Goal: Task Accomplishment & Management: Use online tool/utility

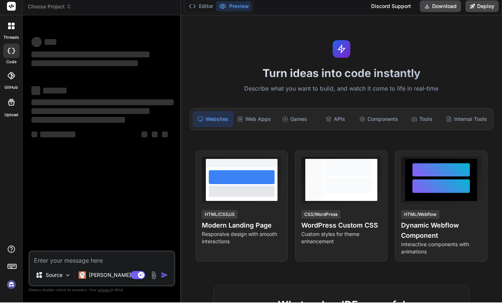
scroll to position [27, 0]
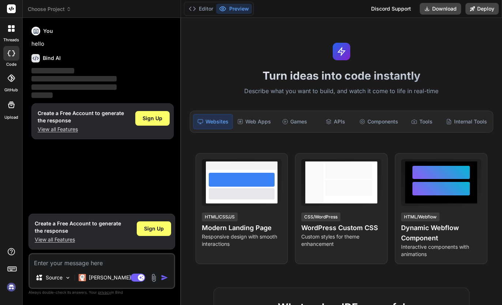
click at [15, 289] on img at bounding box center [11, 287] width 12 height 12
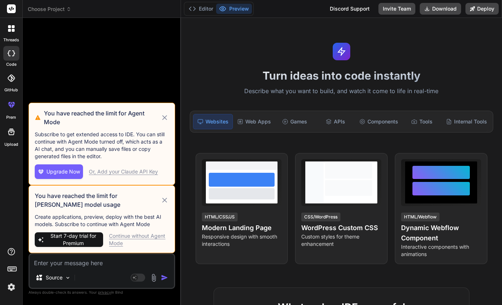
click at [58, 167] on button "Upgrade Now" at bounding box center [59, 171] width 48 height 15
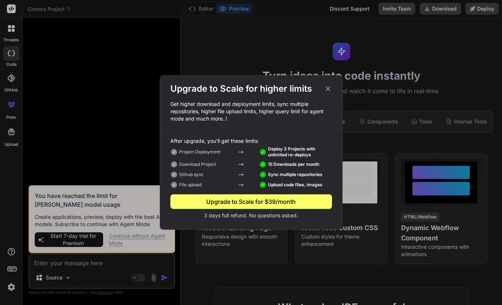
click at [331, 91] on icon at bounding box center [328, 89] width 8 height 8
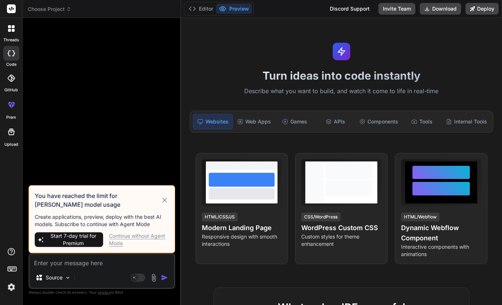
click at [64, 239] on span "Start 7-day trial for Premium" at bounding box center [73, 239] width 54 height 15
type textarea "x"
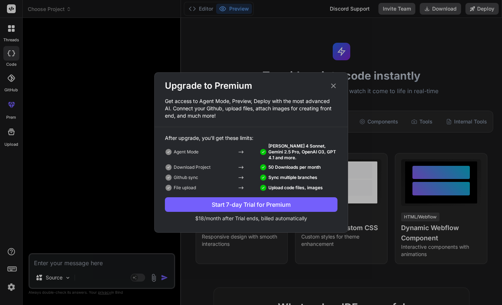
click at [288, 206] on div "Start 7-day Trial for Premium" at bounding box center [251, 204] width 172 height 9
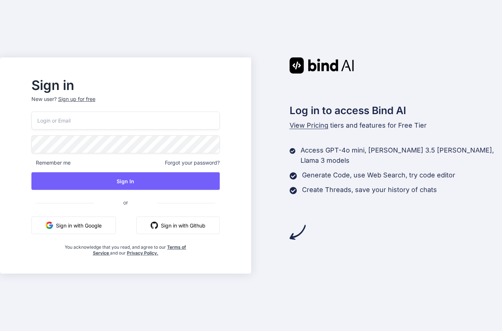
click at [99, 232] on button "Sign in with Google" at bounding box center [73, 225] width 84 height 18
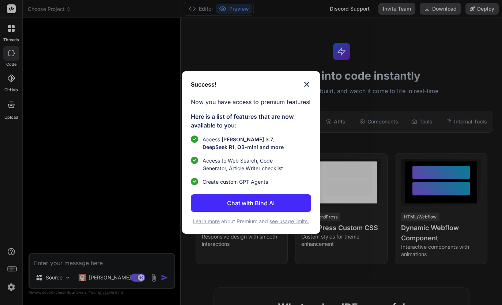
type textarea "x"
click at [274, 201] on p "Chat with Bind AI" at bounding box center [250, 203] width 47 height 9
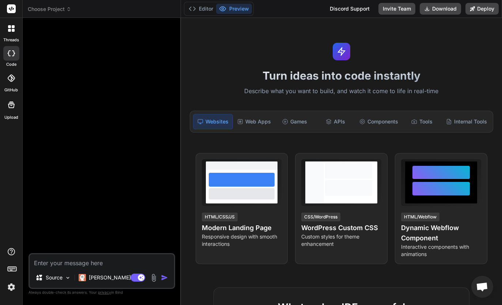
scroll to position [27, 0]
click at [107, 281] on p "[PERSON_NAME] 4 S.." at bounding box center [116, 277] width 54 height 7
click at [107, 278] on p "[PERSON_NAME] 4 S.." at bounding box center [116, 277] width 54 height 7
click at [107, 277] on p "[PERSON_NAME] 4 S.." at bounding box center [116, 277] width 54 height 7
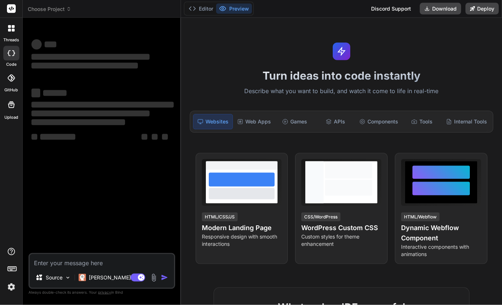
scroll to position [27, 0]
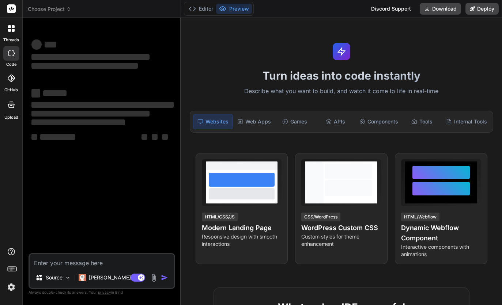
click at [106, 281] on p "[PERSON_NAME] 4 S.." at bounding box center [116, 277] width 54 height 7
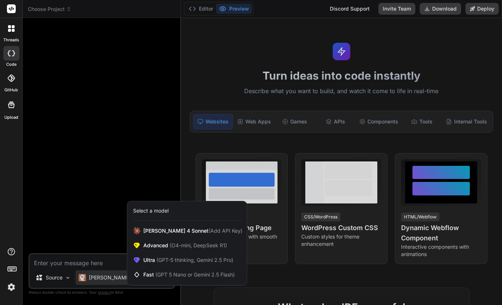
click at [194, 260] on span "(GPT-5 thinking, Gemini 2.5 Pro)" at bounding box center [194, 260] width 78 height 6
type textarea "x"
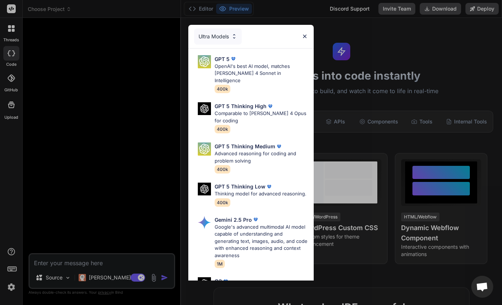
click at [264, 224] on p "Google's advanced multimodal AI model capable of understanding and generating t…" at bounding box center [260, 242] width 93 height 36
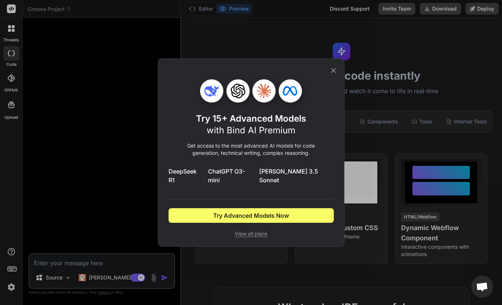
click at [267, 211] on span "Try Advanced Models Now" at bounding box center [251, 215] width 76 height 9
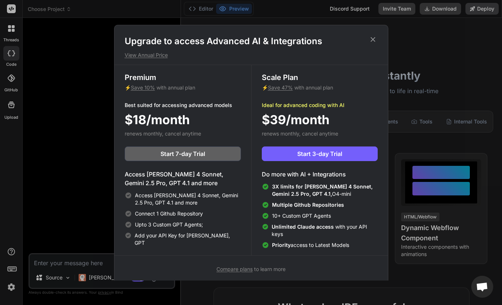
click at [326, 151] on span "Start 3-day Trial" at bounding box center [319, 153] width 45 height 9
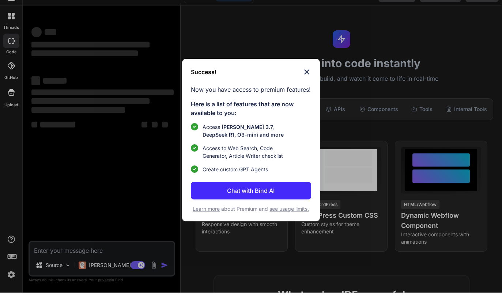
scroll to position [27, 0]
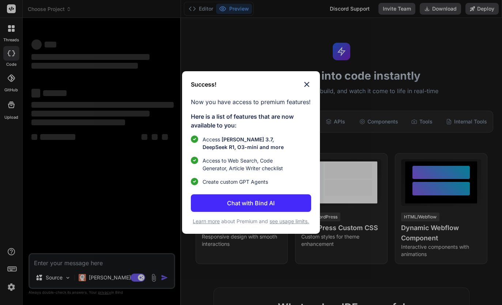
type textarea "x"
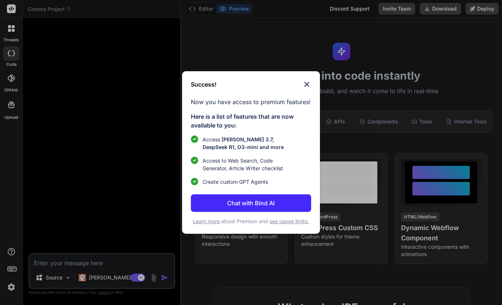
click at [258, 202] on p "Chat with Bind AI" at bounding box center [250, 203] width 47 height 9
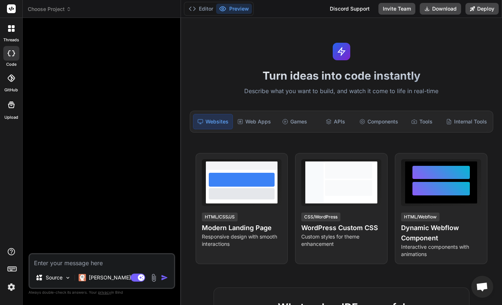
click at [108, 278] on p "[PERSON_NAME] 4 S.." at bounding box center [116, 277] width 54 height 7
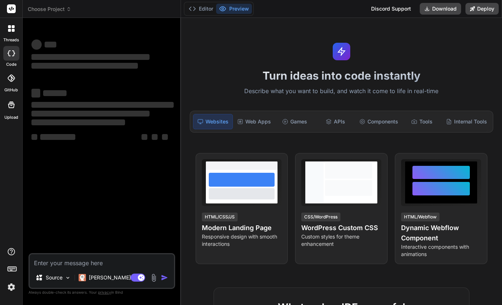
scroll to position [27, 0]
click at [107, 278] on p "[PERSON_NAME] 4 S.." at bounding box center [116, 277] width 54 height 7
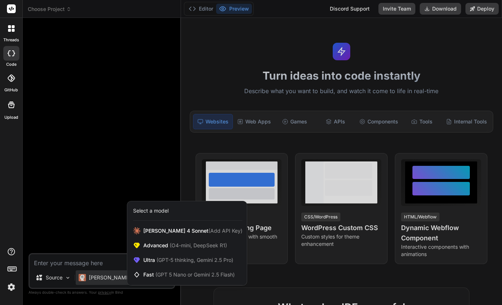
click at [197, 259] on span "(GPT-5 thinking, Gemini 2.5 Pro)" at bounding box center [194, 260] width 78 height 6
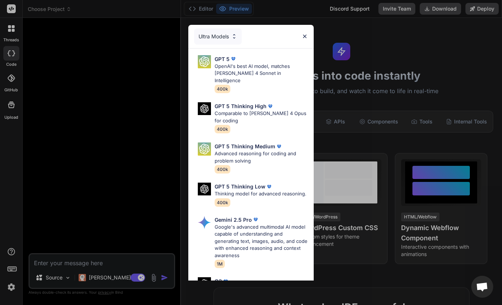
click at [258, 216] on img at bounding box center [255, 219] width 7 height 7
type textarea "x"
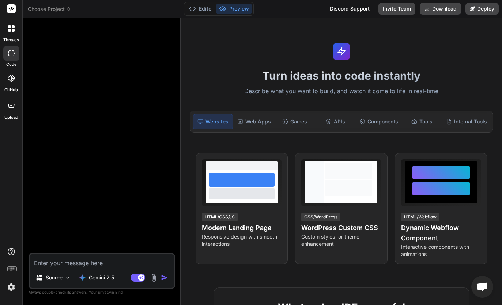
click at [85, 262] on textarea at bounding box center [102, 260] width 144 height 13
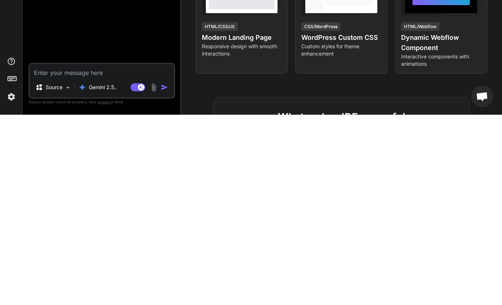
click at [81, 254] on textarea at bounding box center [102, 260] width 144 height 13
click at [71, 254] on textarea at bounding box center [102, 260] width 144 height 13
paste textarea "[CREDIT_CARD_NUMBER]"
type textarea "[CREDIT_CARD_NUMBER]"
type textarea "x"
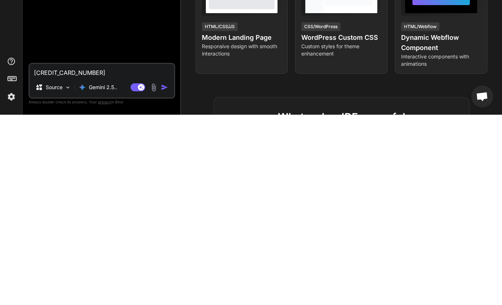
click at [79, 254] on textarea "[CREDIT_CARD_NUMBER]" at bounding box center [102, 260] width 144 height 13
click at [78, 254] on textarea "[CREDIT_CARD_NUMBER]" at bounding box center [102, 260] width 144 height 13
type textarea "x"
click at [87, 254] on textarea at bounding box center [102, 260] width 144 height 13
paste textarea "Loremi dolo s6 / Ametconsectet Adipi Elitsed: Doeiusm te in utlaboreet Dolor ma…"
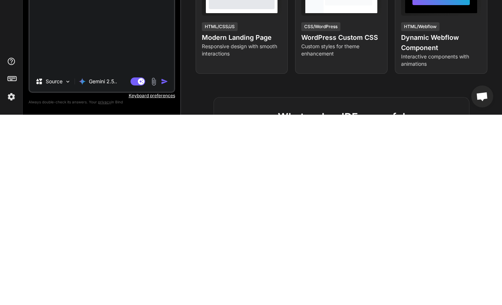
type textarea "Loremi dolo s6 / Ametconsectet Adipi Elitsed: Doeiusm te in utlaboreet Dolor ma…"
type textarea "x"
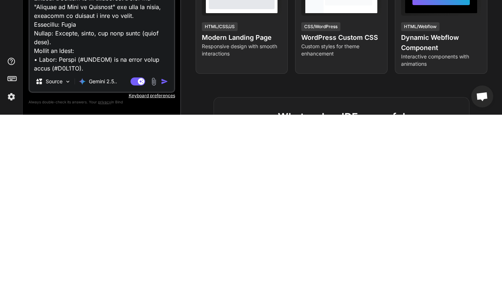
scroll to position [0, 0]
type textarea "Loremi dolo s6 / Ametconsectet Adipi Elitsed: Doeiusm te in utlaboreet Dolor ma…"
click at [167, 268] on img "button" at bounding box center [164, 271] width 7 height 7
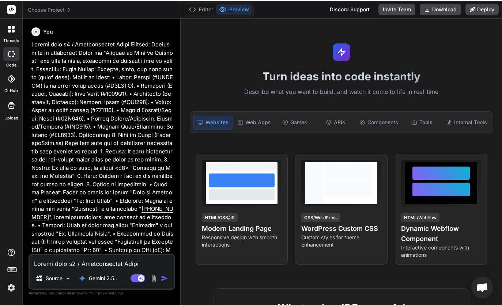
scroll to position [27, 0]
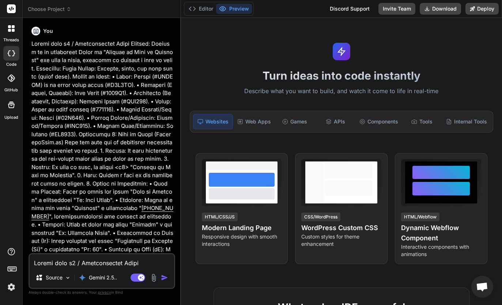
click at [163, 279] on img "button" at bounding box center [164, 277] width 7 height 7
click at [167, 277] on img "button" at bounding box center [164, 277] width 7 height 7
click at [164, 278] on img "button" at bounding box center [164, 277] width 7 height 7
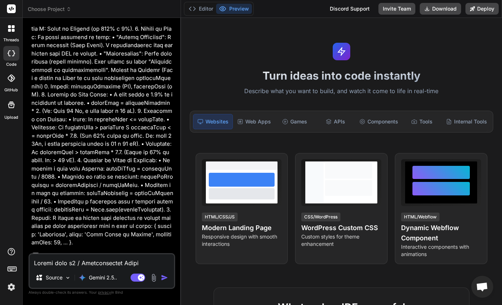
scroll to position [551, 0]
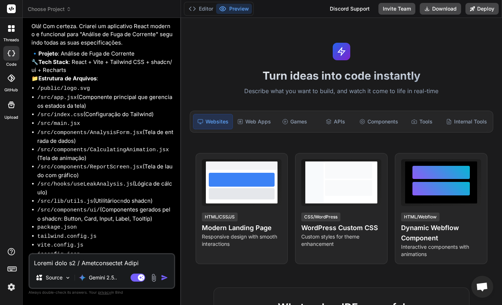
type textarea "x"
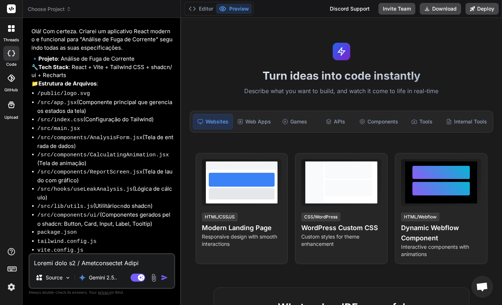
scroll to position [794, 0]
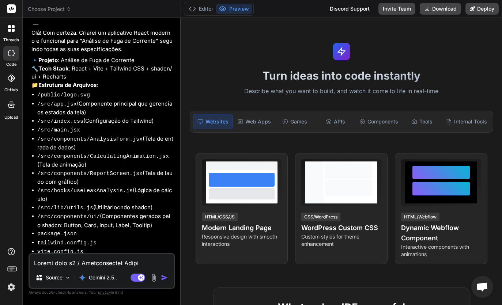
click at [108, 263] on textarea at bounding box center [102, 260] width 144 height 13
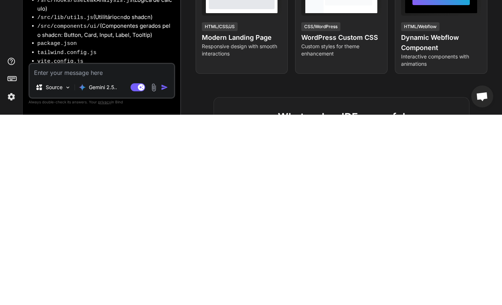
type textarea "S"
type textarea "x"
type textarea "Si"
type textarea "x"
type textarea "Sim"
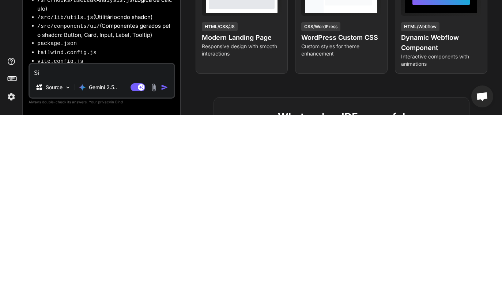
type textarea "x"
type textarea "Sim"
click at [165, 274] on img "button" at bounding box center [164, 277] width 7 height 7
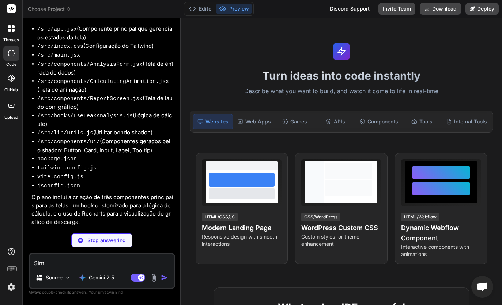
scroll to position [862, 0]
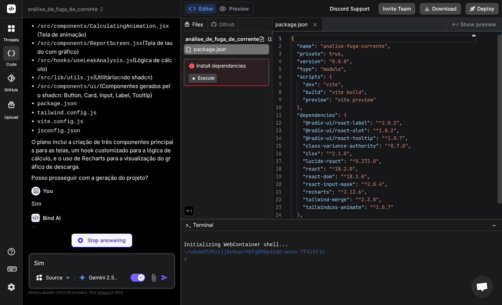
type textarea "x"
type textarea "}, })"
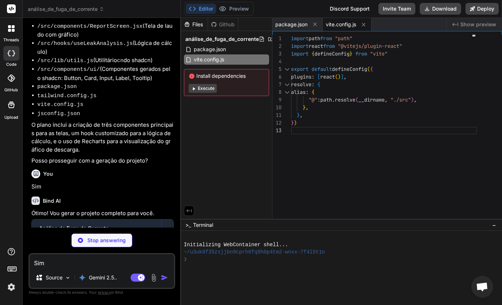
scroll to position [941, 0]
type textarea "x"
type textarea "}"
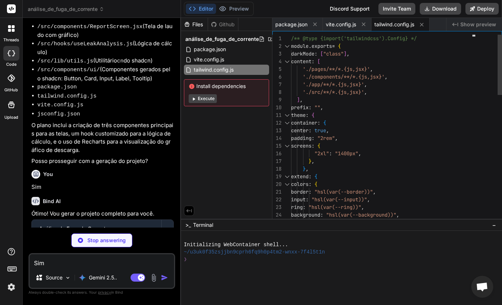
type textarea "x"
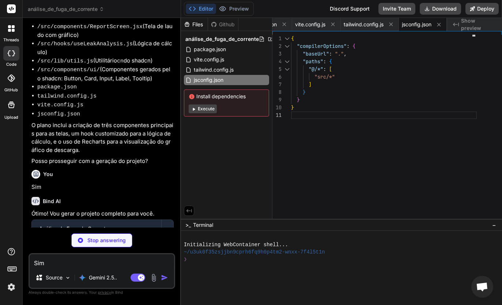
type textarea "x"
type textarea "<svg xmlns="[URL][DOMAIN_NAME]" width="24" height="24" viewBox="0 0 24 24" fill…"
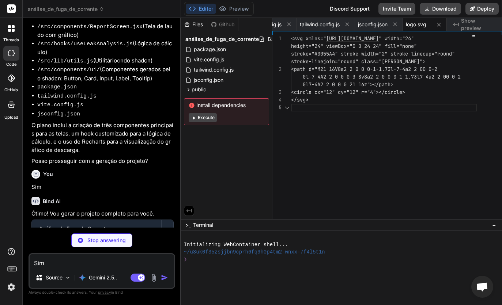
type textarea "x"
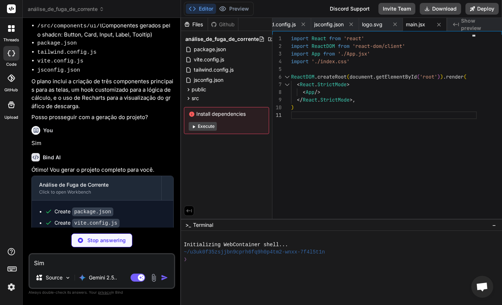
scroll to position [985, 0]
type textarea "x"
type textarea "background-color: hsl(145 63% 90%); } .status-toleravel { background-color: hsl…"
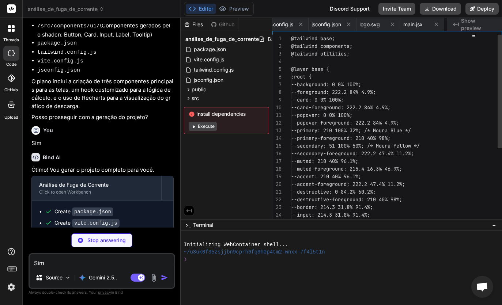
type textarea "x"
type textarea "import { clsx } from "clsx" import { twMerge } from "tailwind-merge" export fun…"
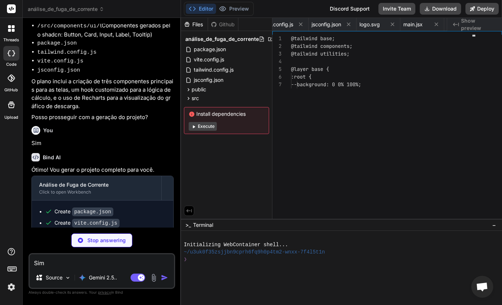
type textarea "x"
type textarea "</div> ); } export default App;"
type textarea "x"
type textarea "}; }; return { calculateAnalysis }; };"
type textarea "x"
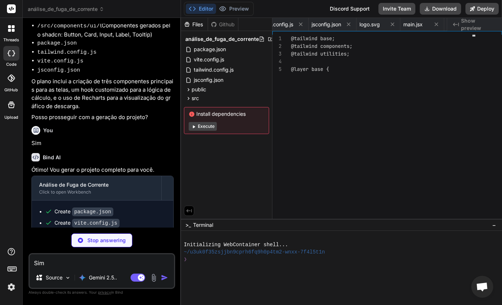
type textarea "</Button> </form> </CardContent> </Card> ); }; export default AnalysisForm;"
type textarea "x"
type textarea "} }; export default CalculatingAnimationWrapper;"
type textarea "x"
type textarea "}; export default ReportScreen;"
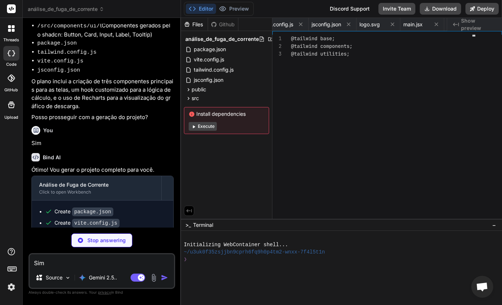
type textarea "x"
type textarea "export { Card, CardHeader, CardFooter, CardTitle, CardDescription, CardContent }"
type textarea "x"
type textarea "ref={ref} {...props} />) ); }) Input.displayName = "Input" export { Input }"
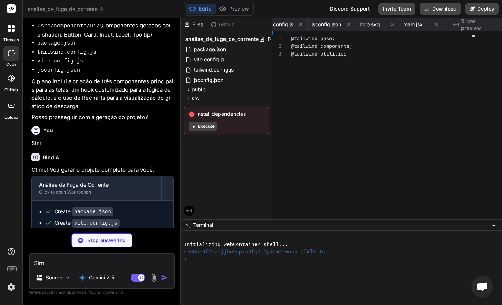
type textarea "x"
type textarea "export { Label }"
type textarea "x"
type textarea "{...props} /> )) TooltipContent.displayName = TooltipPrimitive.Content.displayN…"
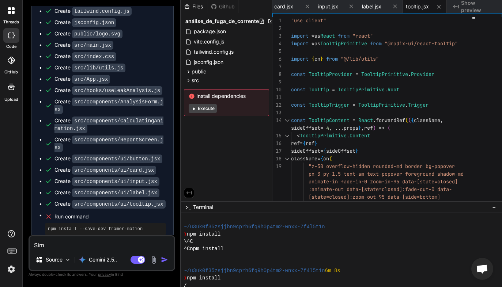
scroll to position [36, 0]
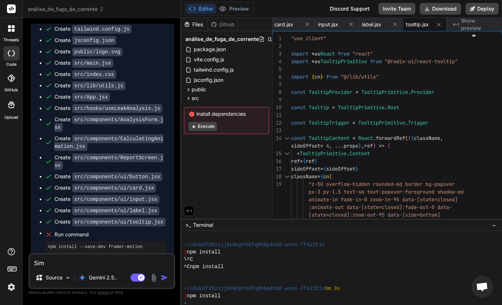
click at [209, 122] on button "Execute" at bounding box center [202, 126] width 28 height 9
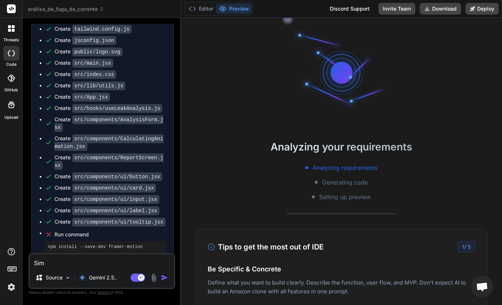
scroll to position [80, 0]
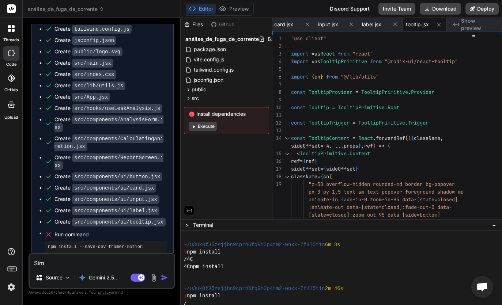
click at [206, 122] on button "Execute" at bounding box center [202, 126] width 28 height 9
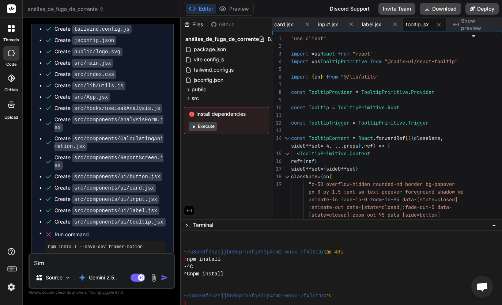
scroll to position [124, 0]
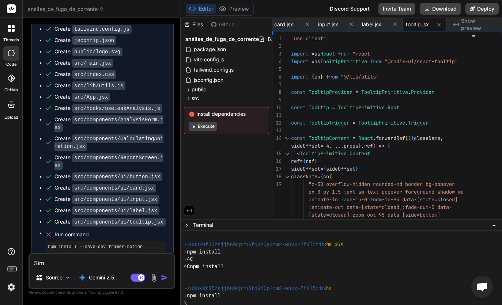
click at [206, 122] on button "Execute" at bounding box center [202, 126] width 28 height 9
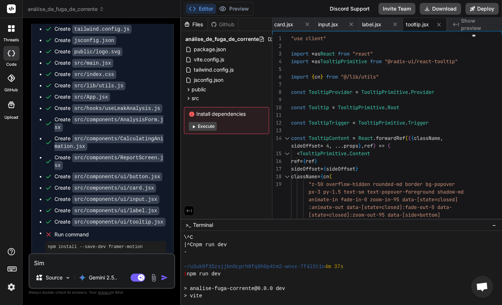
scroll to position [236, 0]
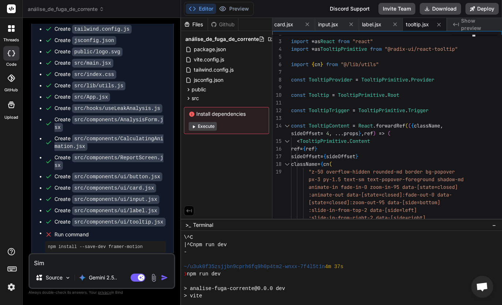
click at [208, 122] on button "Execute" at bounding box center [202, 126] width 28 height 9
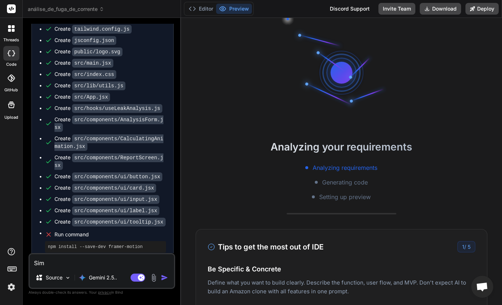
scroll to position [234, 0]
type textarea "x"
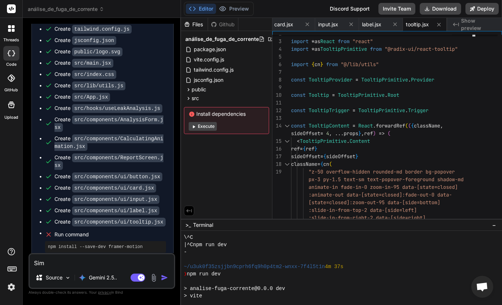
click at [109, 261] on textarea "Sim" at bounding box center [102, 260] width 144 height 13
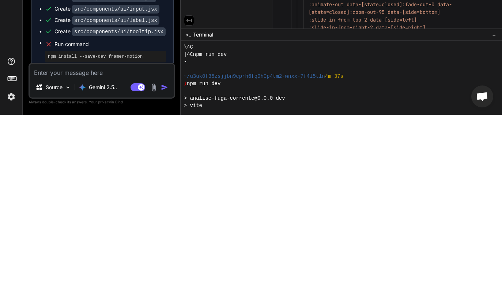
type textarea "D"
type textarea "x"
type textarea "De"
type textarea "x"
type textarea "Deu"
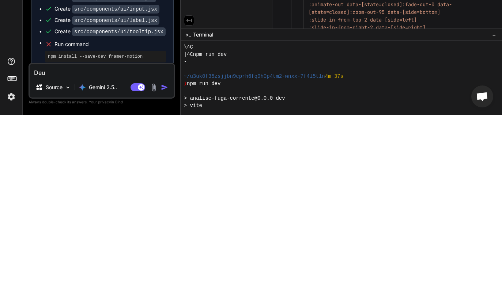
type textarea "x"
type textarea "Deu"
type textarea "x"
type textarea "Deu e"
type textarea "x"
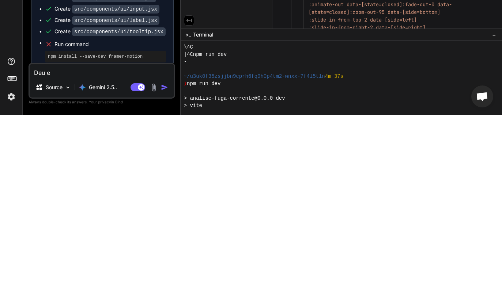
type textarea "Deu er"
type textarea "x"
type textarea "Deu err"
type textarea "x"
type textarea "Deu erro"
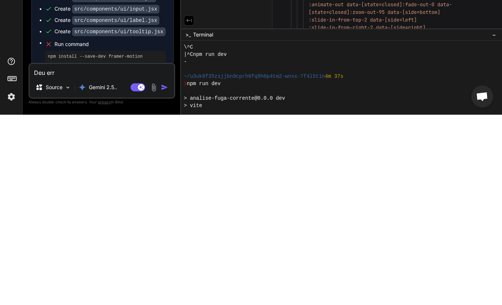
type textarea "x"
type textarea "Deu erro"
type textarea "x"
type textarea "Deu erro"
click at [169, 270] on div "Source Gemini 2.5.." at bounding box center [102, 279] width 144 height 18
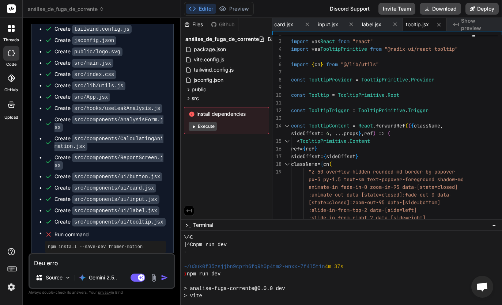
click at [164, 275] on img "button" at bounding box center [164, 277] width 7 height 7
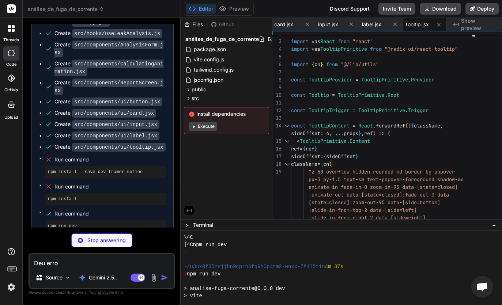
scroll to position [1258, 0]
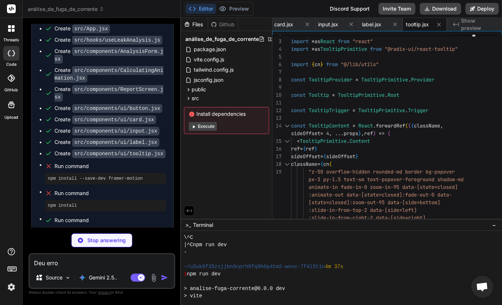
type textarea "x"
type textarea ""vite": "^5.2.0" } }"
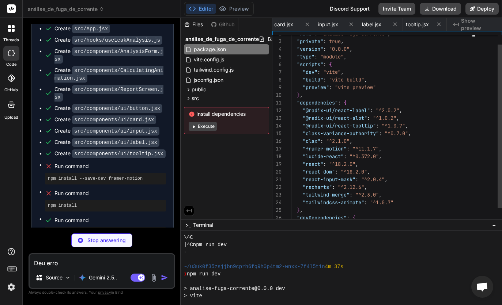
scroll to position [0, 0]
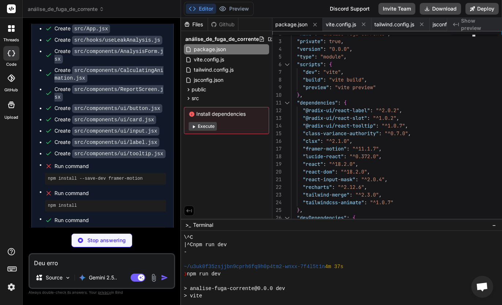
type textarea "x"
type textarea "export default CalculatingAnimation;"
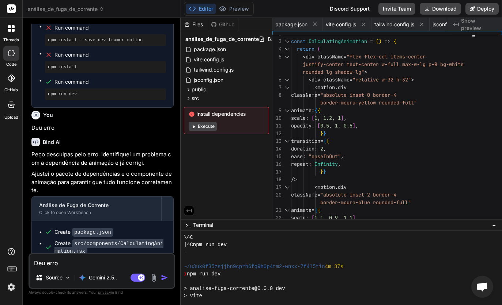
scroll to position [1397, 0]
type textarea "x"
click at [69, 264] on textarea "Deu erro" at bounding box center [102, 260] width 144 height 13
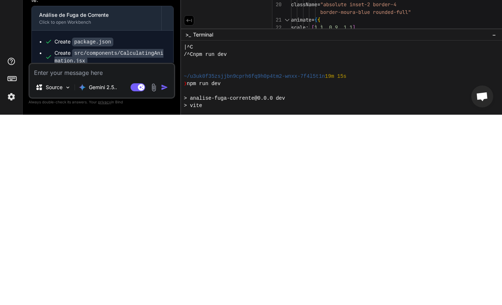
type textarea "C"
type textarea "x"
type textarea "Co"
type textarea "x"
type textarea "Con"
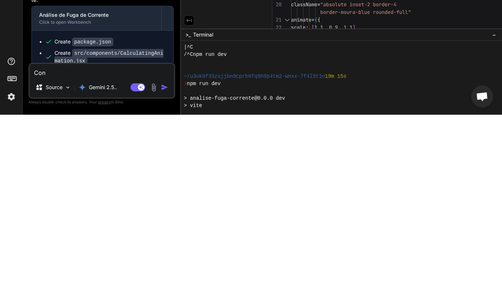
type textarea "x"
type textarea "Cont"
type textarea "x"
type textarea "Conti"
type textarea "x"
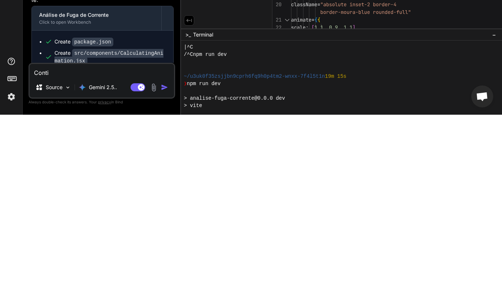
type textarea "Contin"
type textarea "x"
type textarea "Continu"
type textarea "x"
type textarea "Continua"
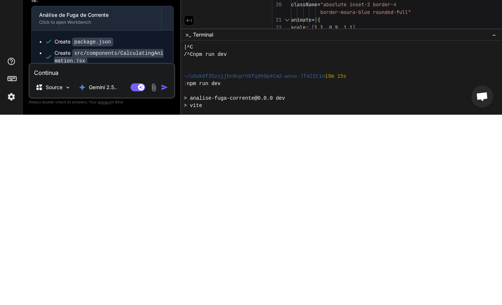
type textarea "x"
type textarea "Continua"
type textarea "x"
type textarea "Continua d"
type textarea "x"
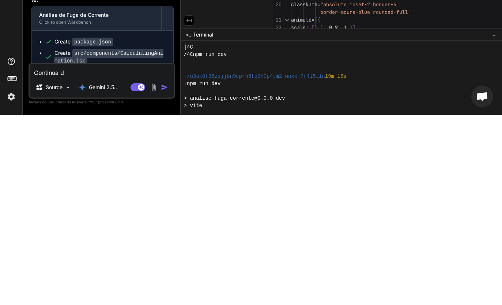
type textarea "Continua da"
type textarea "x"
type textarea "Continua dan"
type textarea "x"
type textarea "Continua dand"
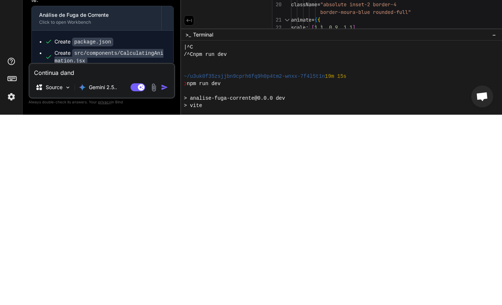
type textarea "x"
type textarea "Continua dando"
type textarea "x"
type textarea "Continua dando"
type textarea "x"
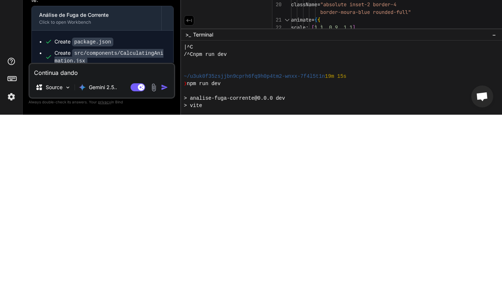
type textarea "Continua dando f"
type textarea "x"
type textarea "Continua dando fa"
type textarea "x"
type textarea "Continua dando fal"
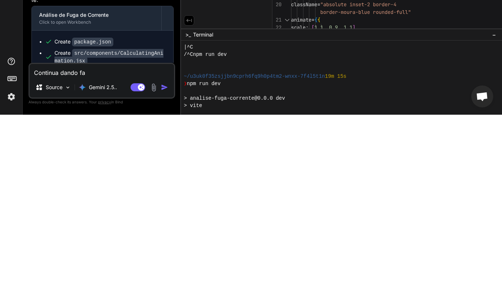
type textarea "x"
type textarea "Continua dando falh"
type textarea "x"
type textarea "Continua dando falha"
type textarea "x"
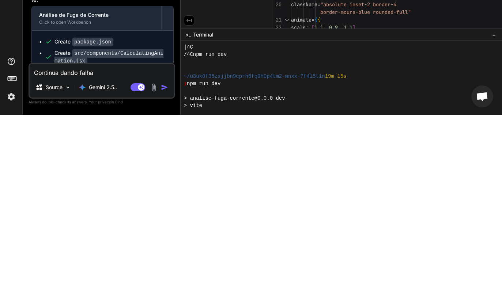
type textarea "Continua dando falhas"
type textarea "x"
type textarea "Continua dando falhas"
click at [163, 274] on img "button" at bounding box center [164, 277] width 7 height 7
type textarea "x"
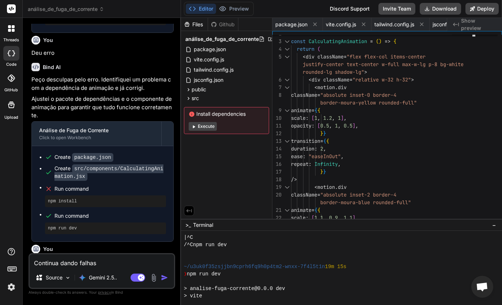
scroll to position [0, 0]
